Goal: Information Seeking & Learning: Learn about a topic

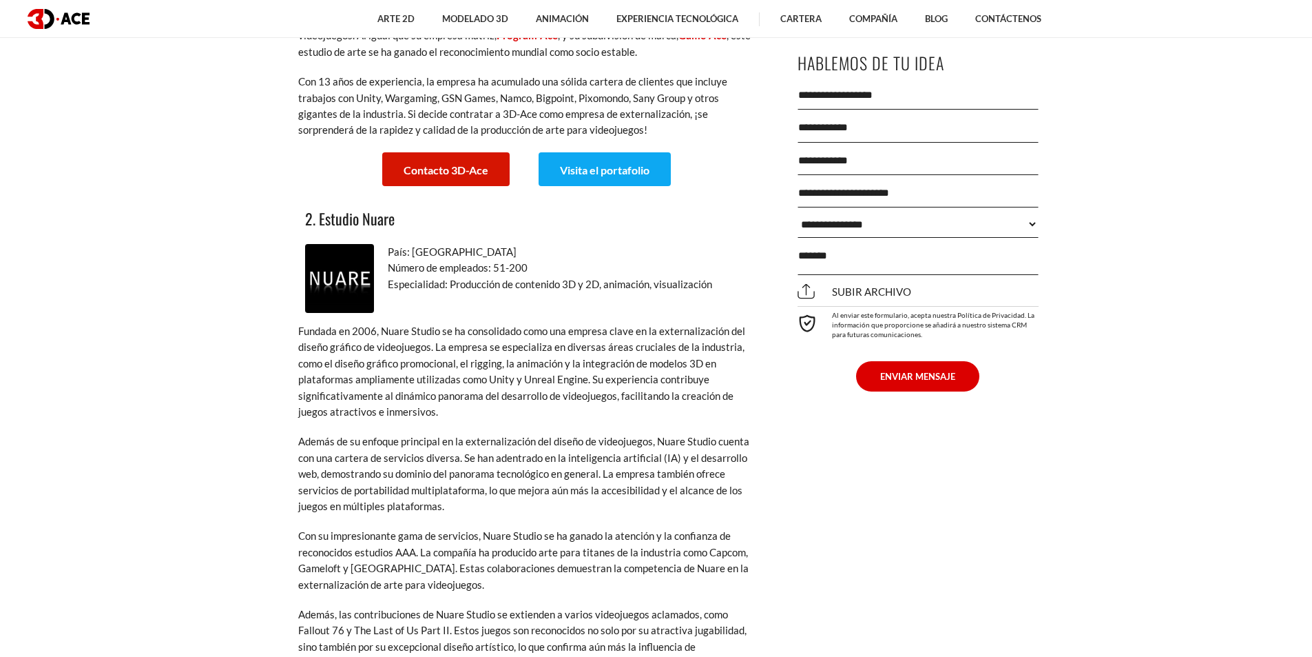
scroll to position [1998, 0]
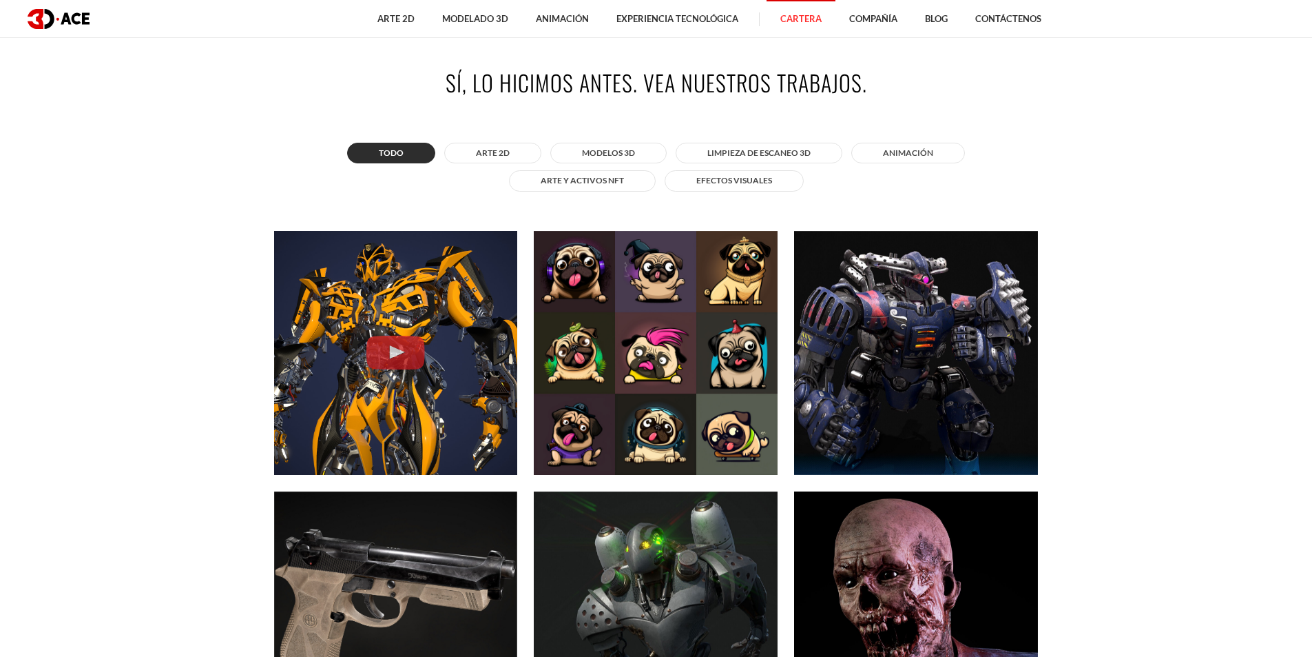
scroll to position [620, 0]
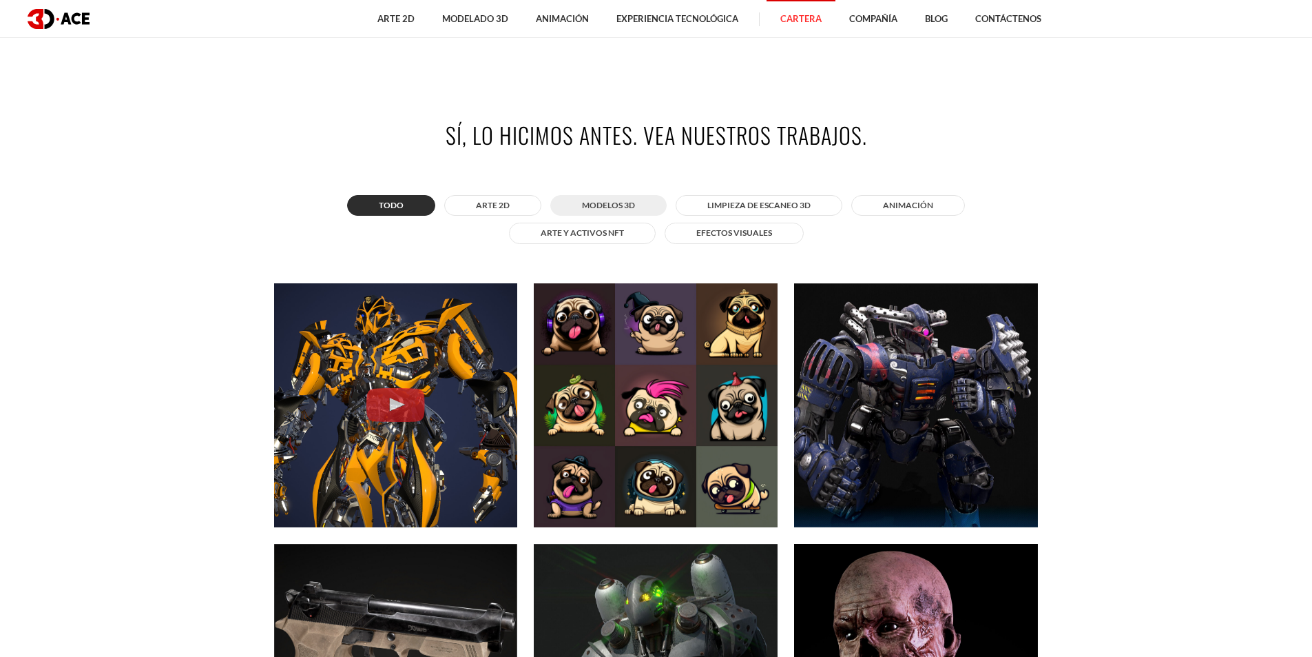
click at [626, 205] on font "MODELOS 3D" at bounding box center [608, 205] width 53 height 10
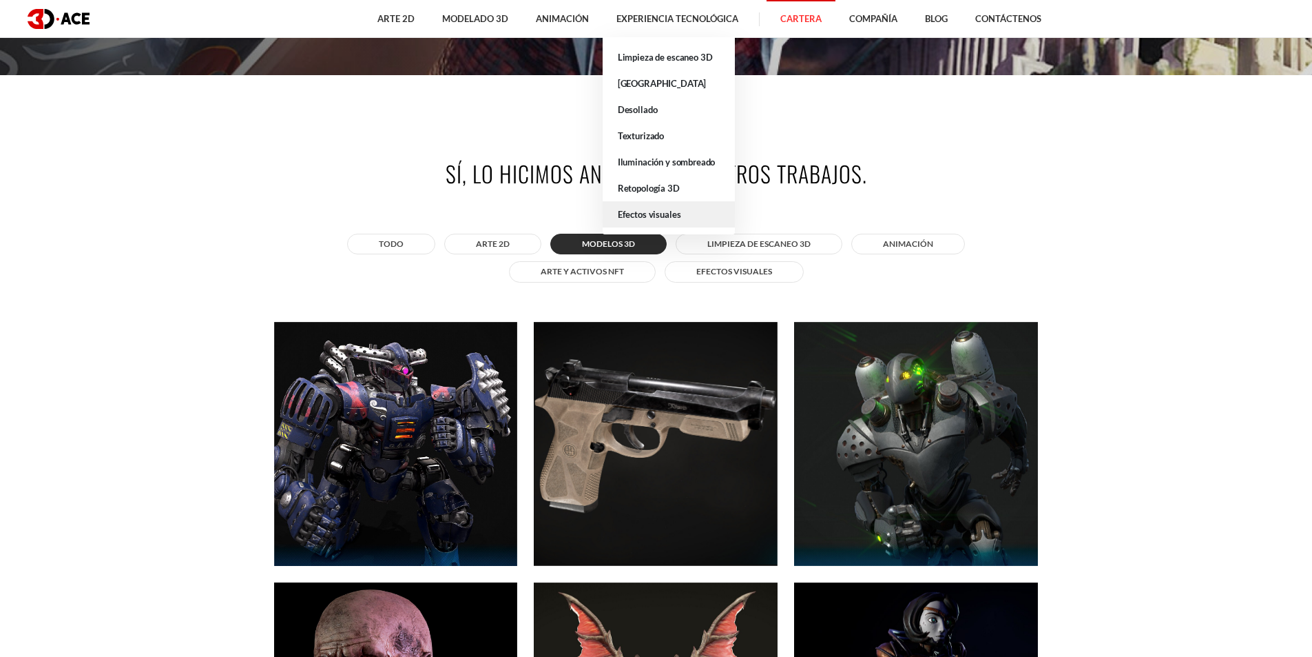
scroll to position [551, 0]
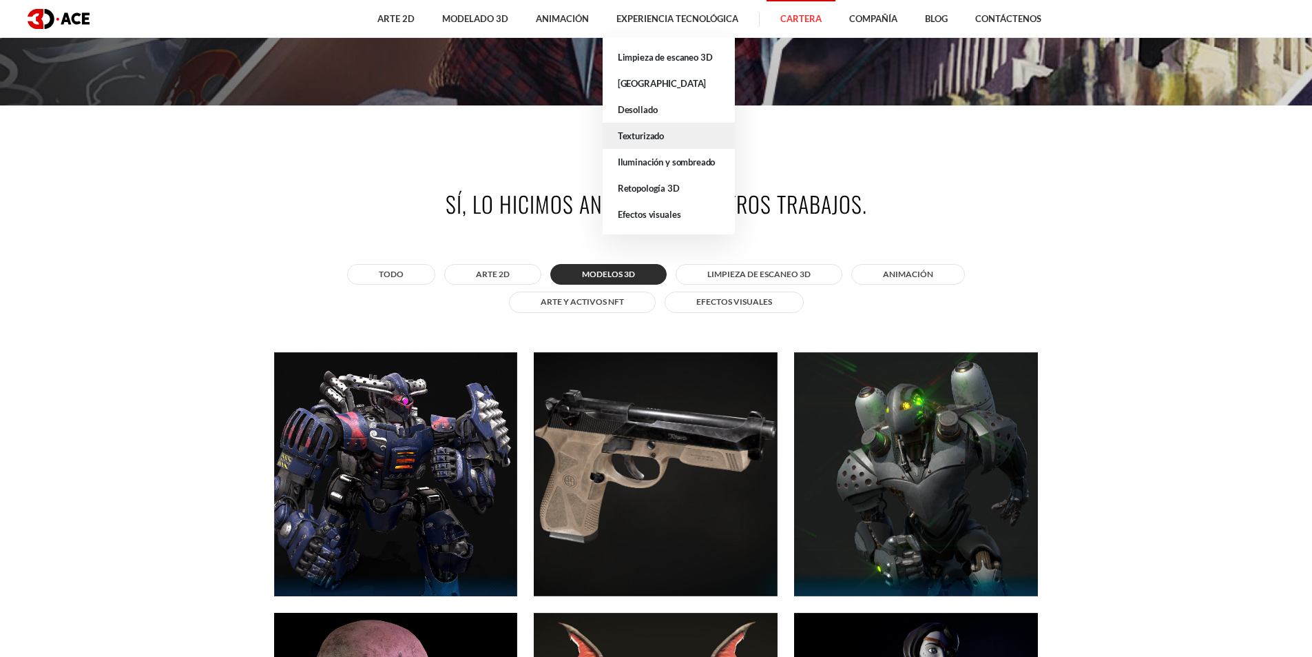
click at [648, 139] on font "Texturizado" at bounding box center [641, 135] width 46 height 11
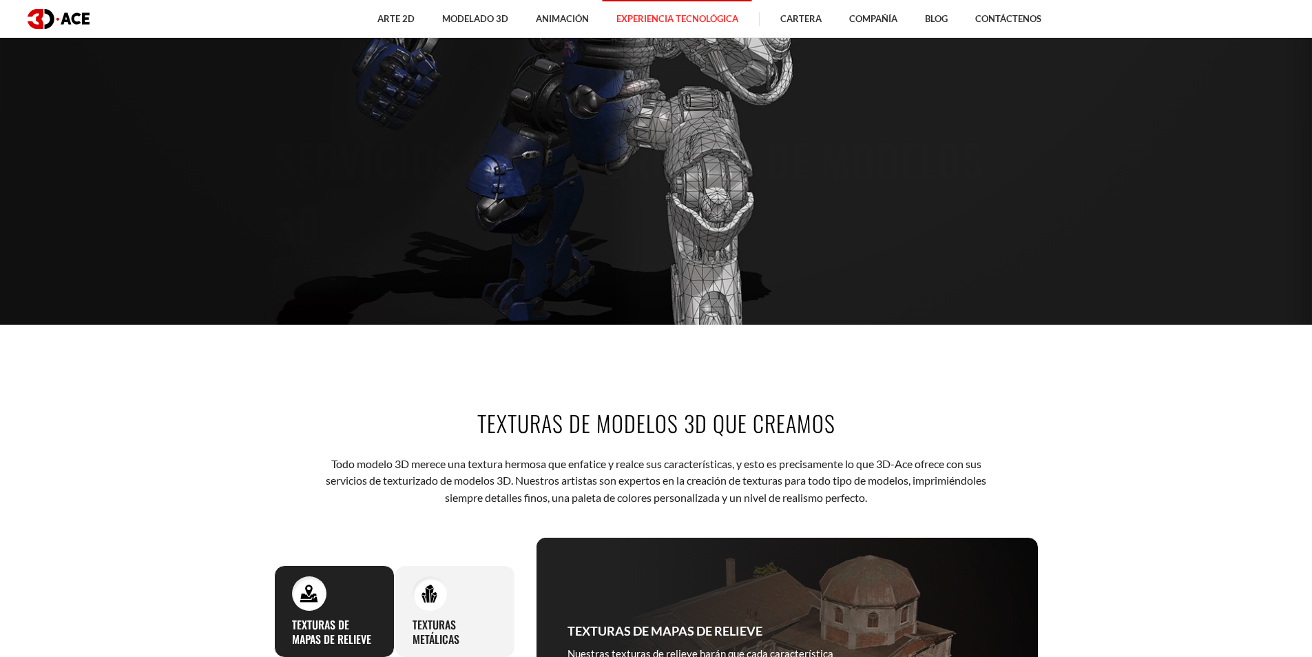
scroll to position [276, 0]
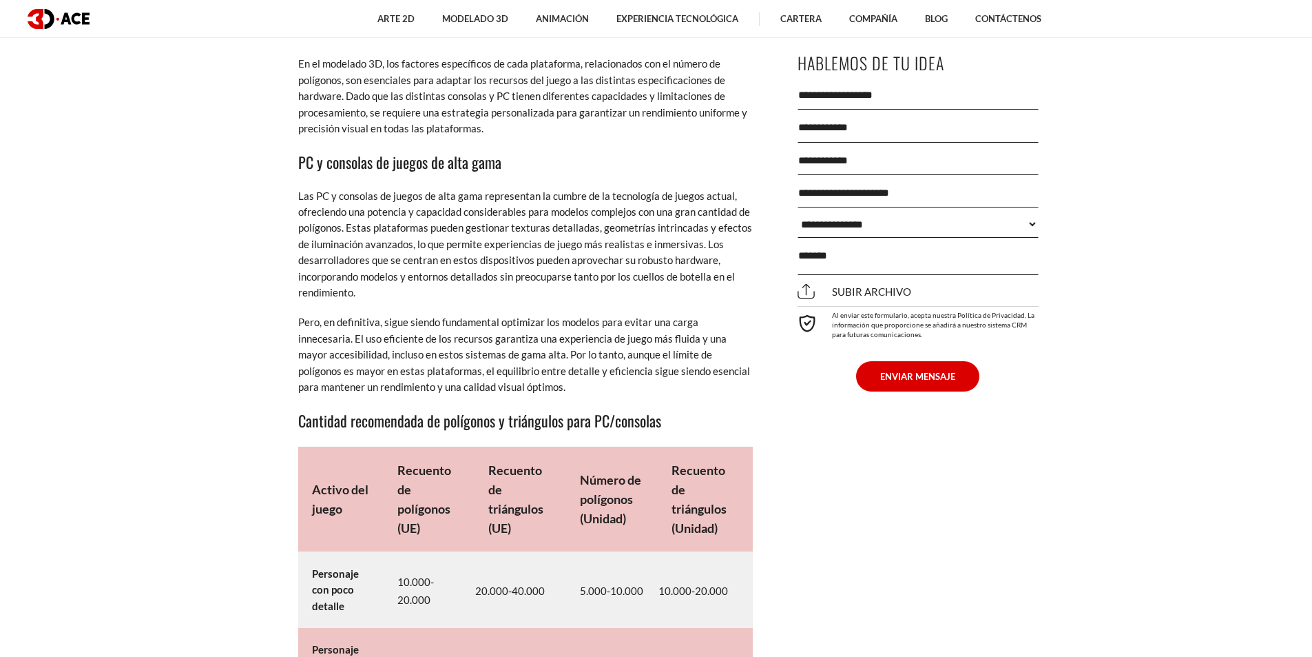
scroll to position [6820, 0]
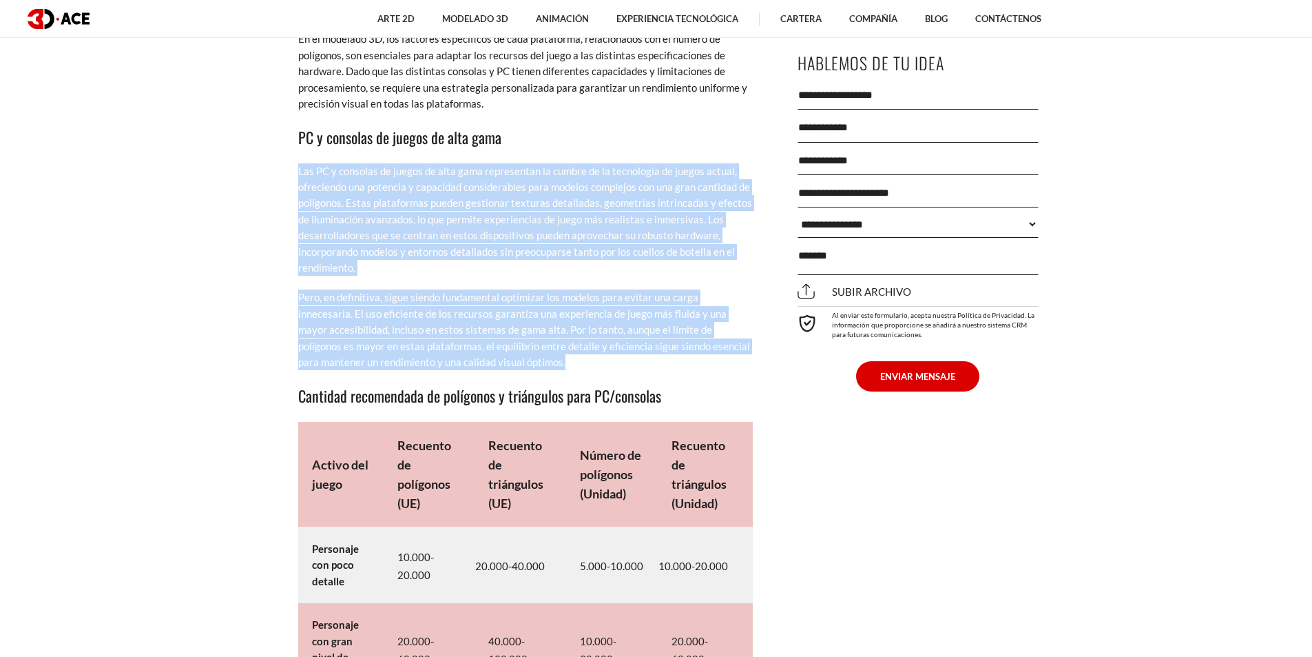
drag, startPoint x: 296, startPoint y: 169, endPoint x: 554, endPoint y: 364, distance: 322.7
copy div "Las PC y consolas de juegos de alta gama representan la cumbre de la tecnología…"
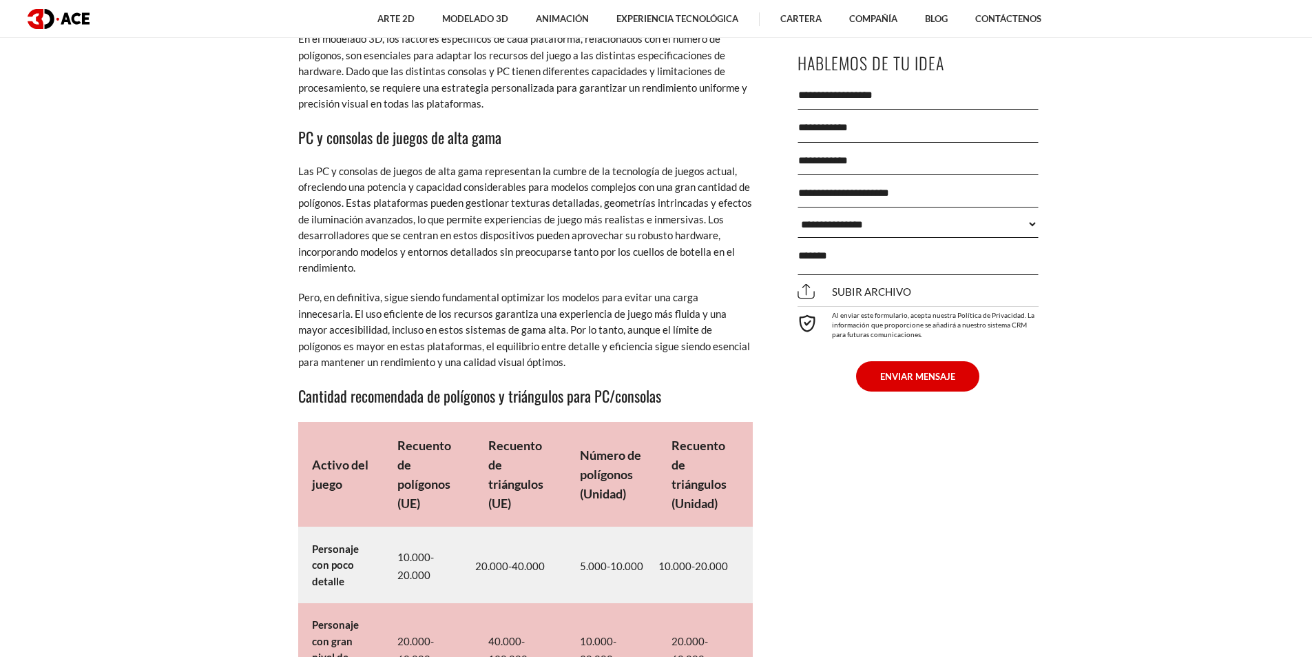
click at [798, 405] on div "**********" at bounding box center [918, 225] width 241 height 389
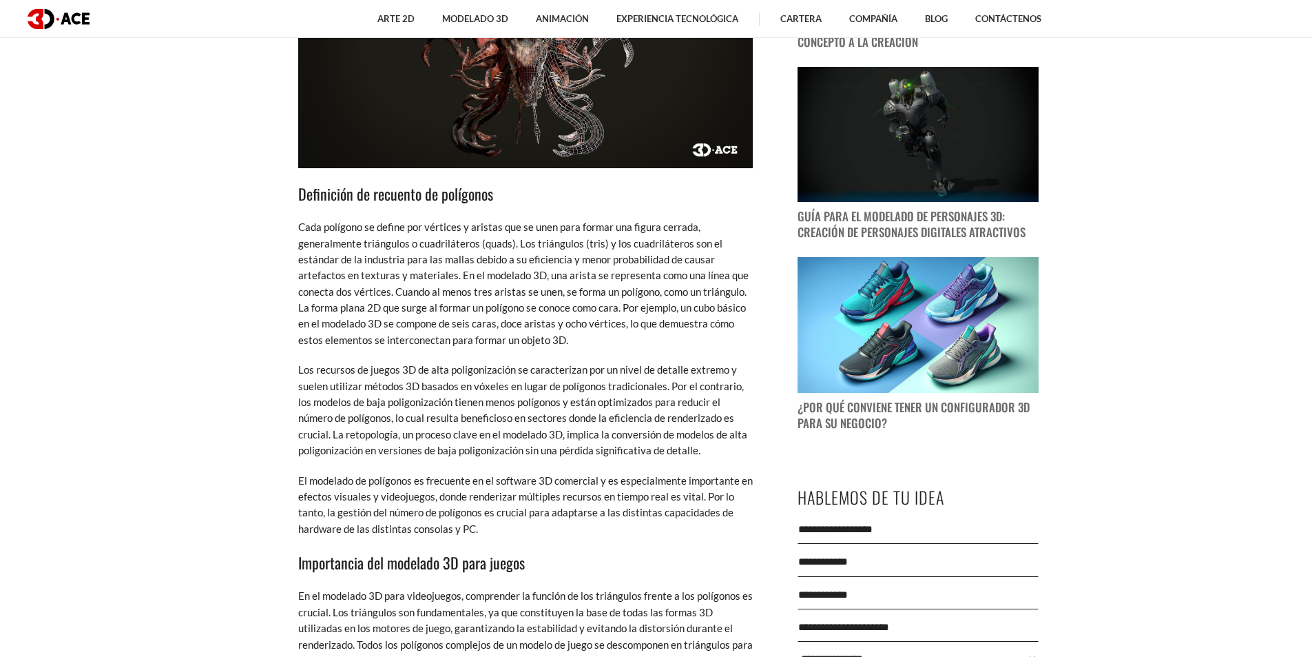
scroll to position [1240, 0]
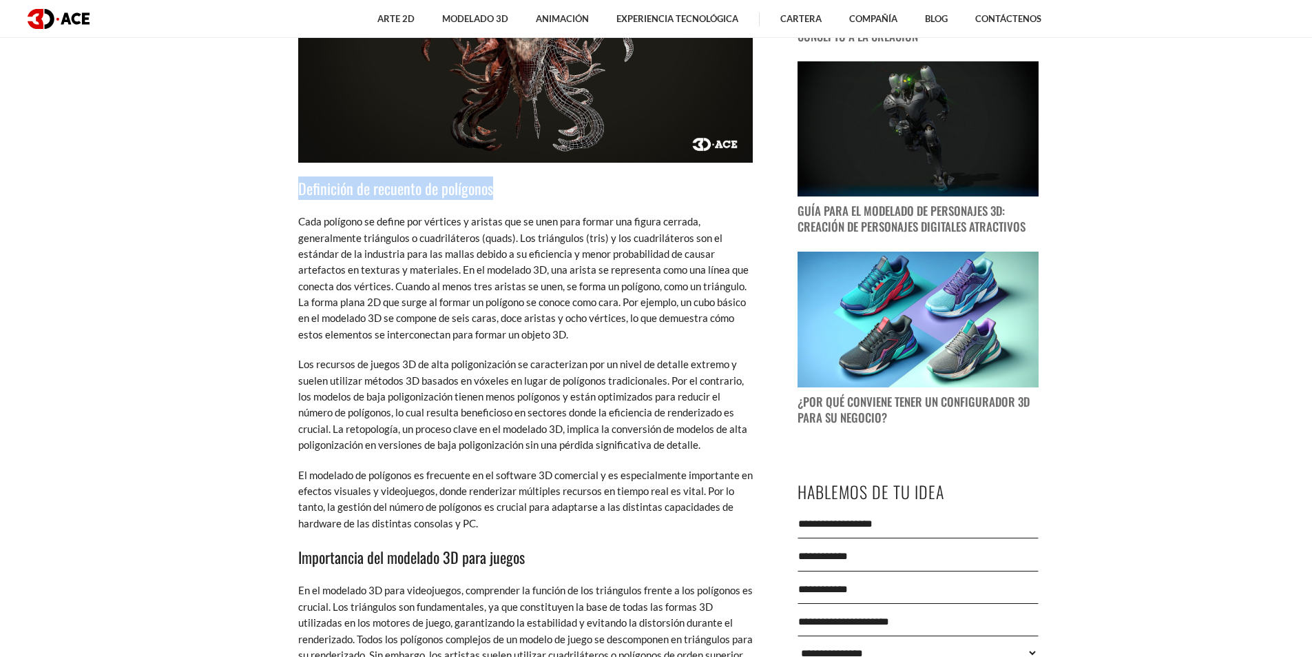
drag, startPoint x: 302, startPoint y: 189, endPoint x: 507, endPoint y: 186, distance: 205.3
click at [507, 186] on h3 "Definición de recuento de polígonos" at bounding box center [525, 187] width 455 height 23
copy font "Definición de recuento de polígonos"
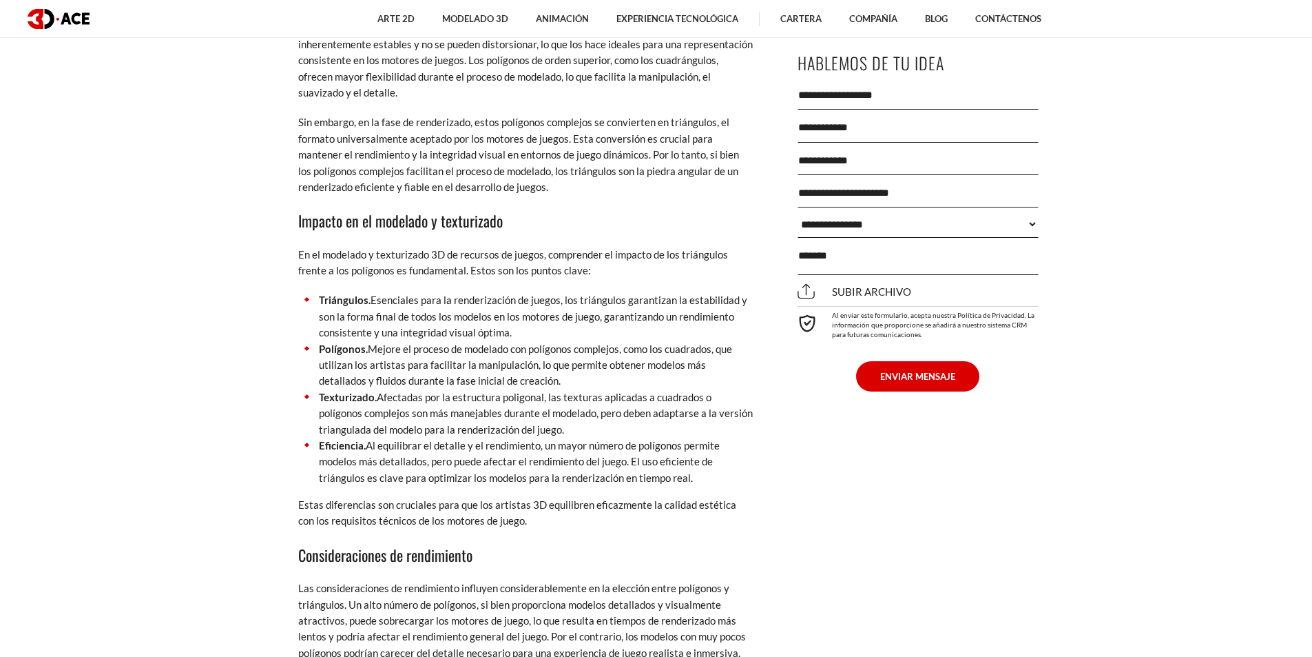
scroll to position [2273, 0]
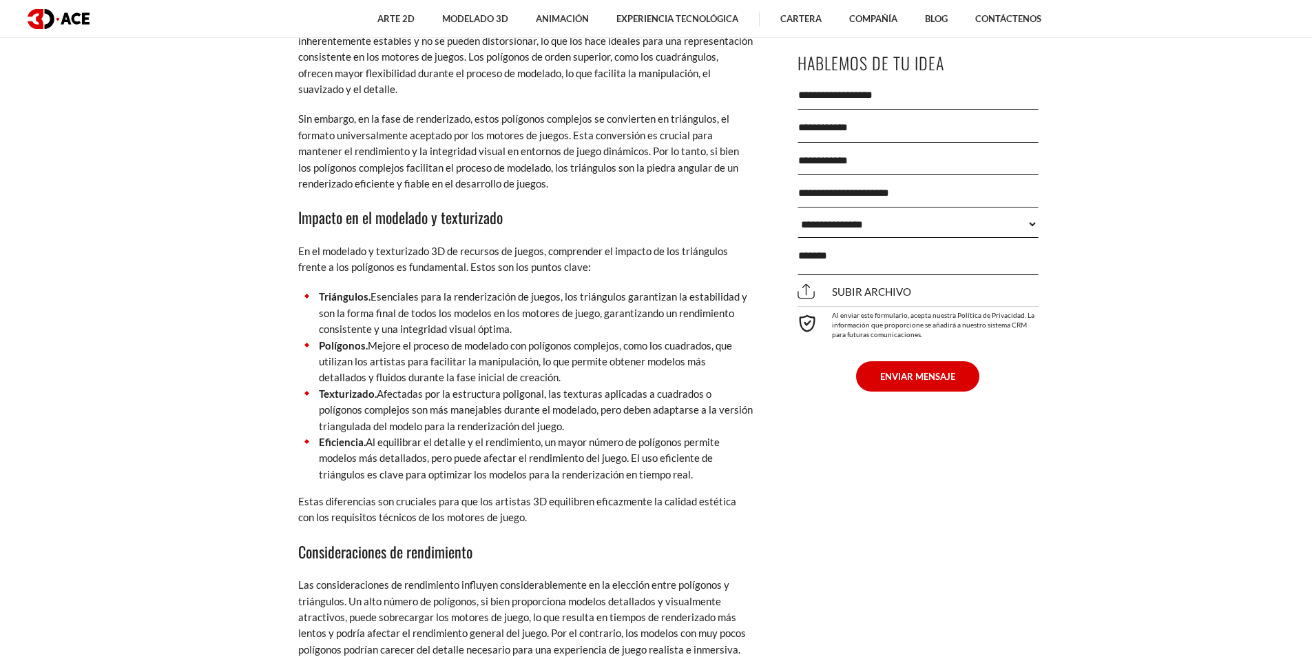
drag, startPoint x: 346, startPoint y: 395, endPoint x: 318, endPoint y: 395, distance: 27.6
click at [341, 395] on font "Texturizado." at bounding box center [348, 393] width 58 height 12
click at [305, 393] on li "Texturizado. Afectadas por la estructura poligonal, las texturas aplicadas a cu…" at bounding box center [525, 410] width 455 height 48
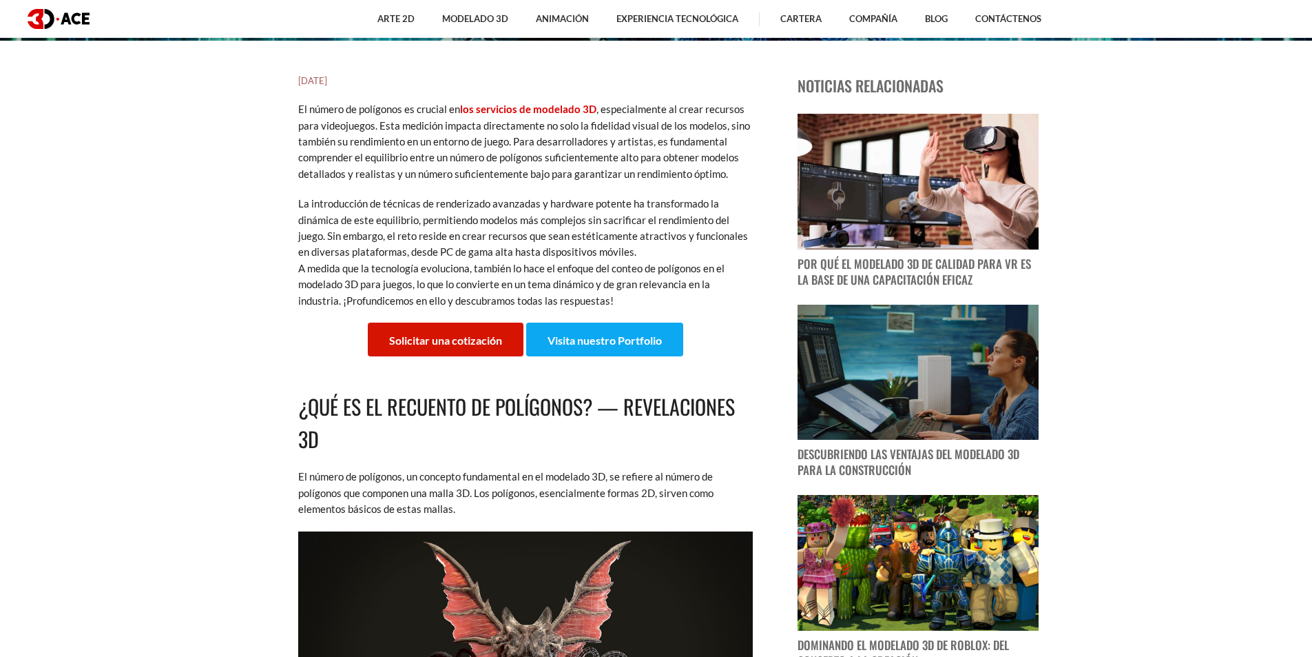
scroll to position [620, 0]
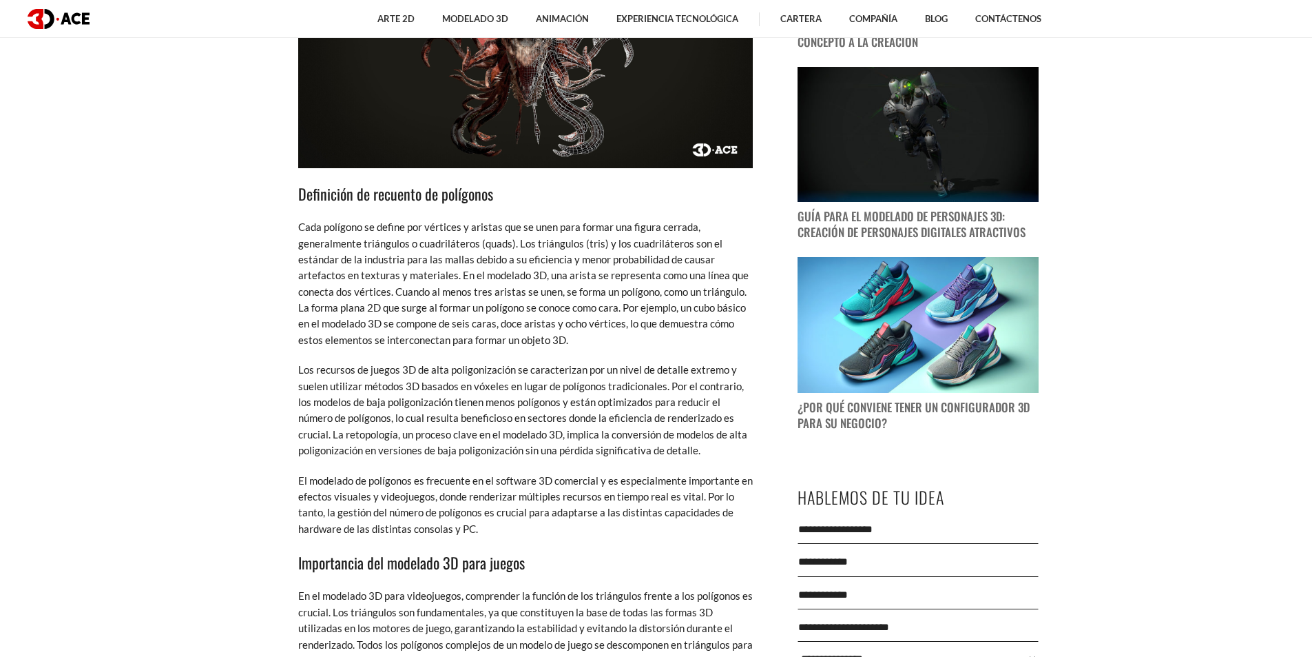
scroll to position [1240, 0]
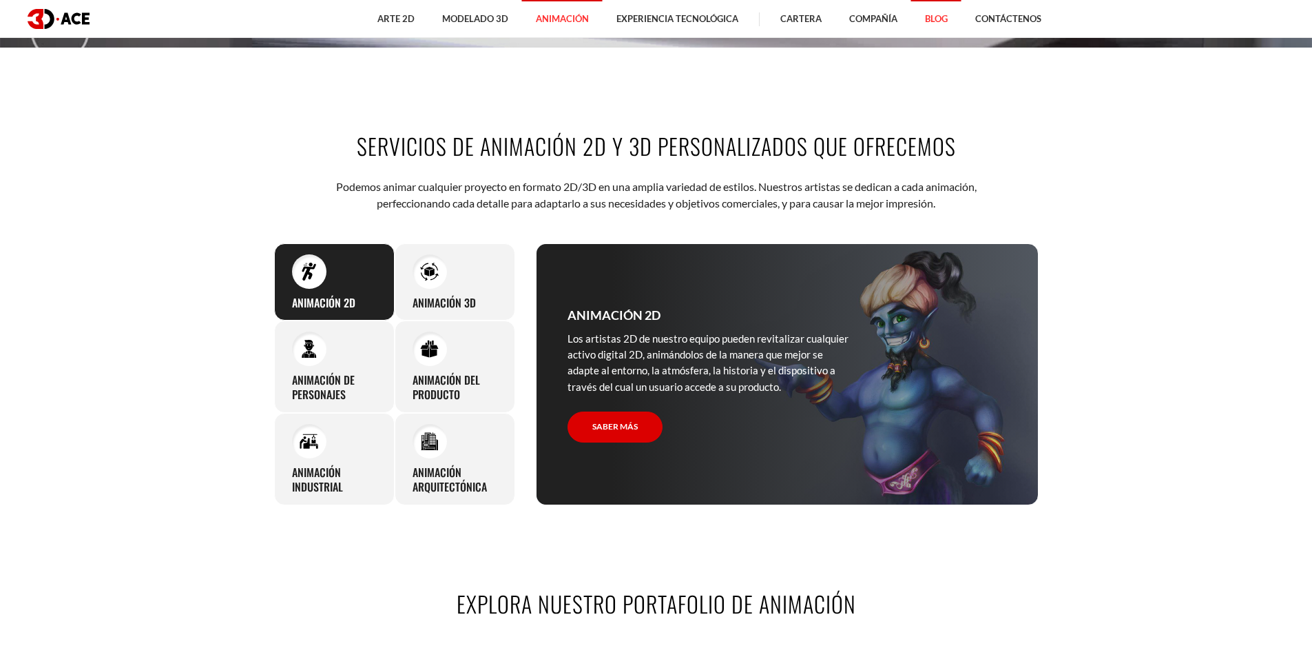
scroll to position [620, 0]
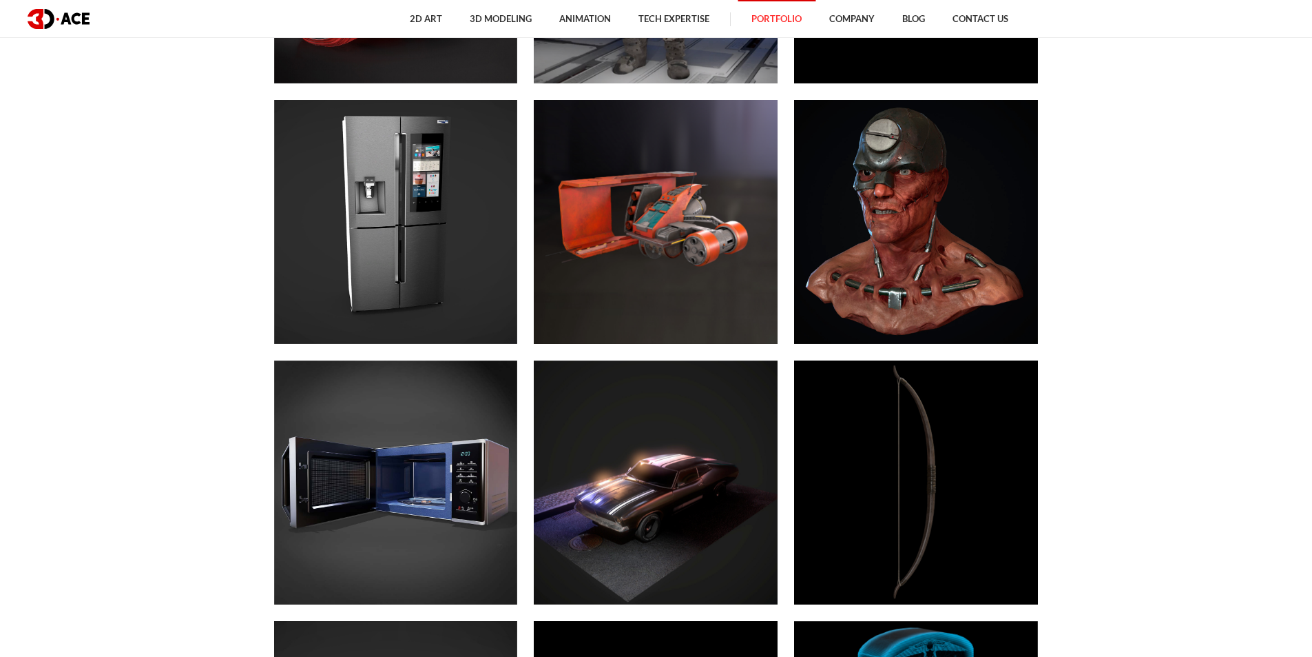
scroll to position [4271, 0]
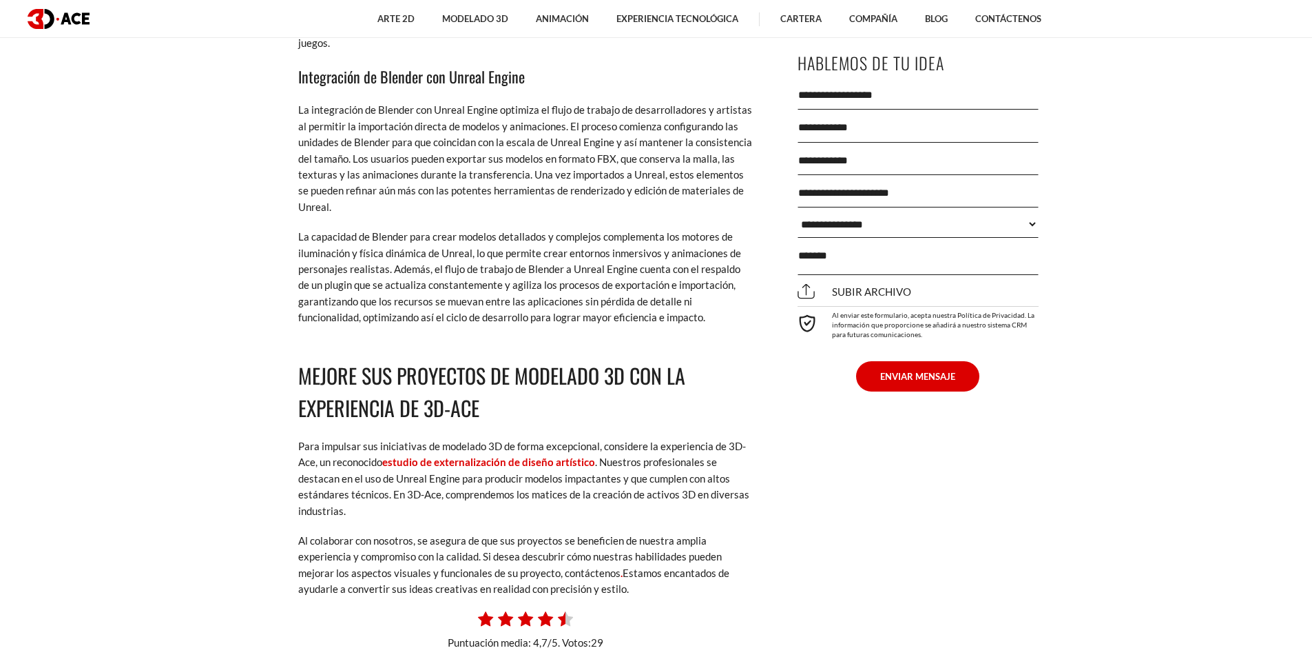
scroll to position [8267, 0]
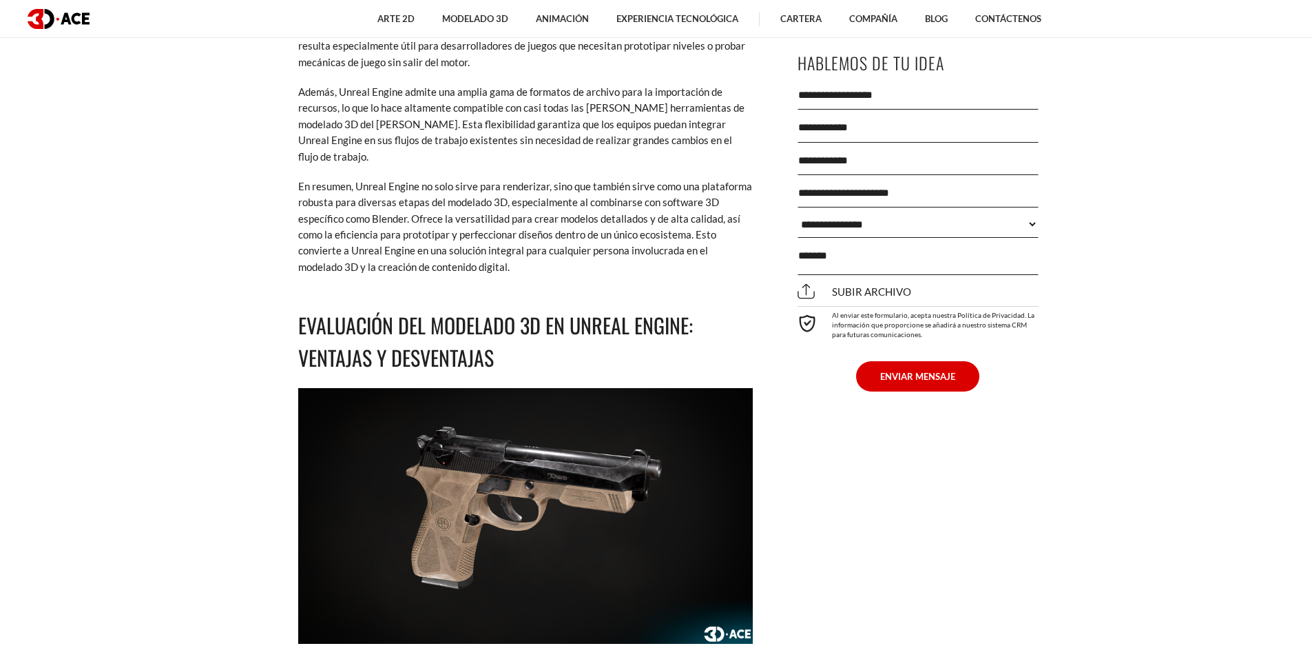
scroll to position [2549, 0]
